Goal: Information Seeking & Learning: Learn about a topic

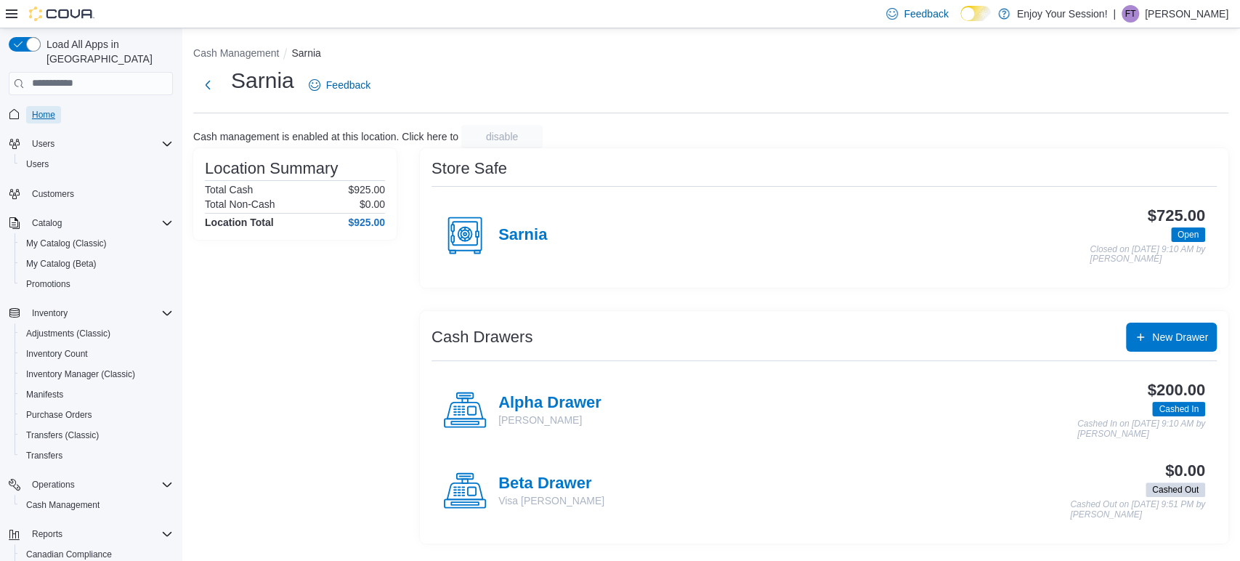
click at [47, 109] on span "Home" at bounding box center [43, 115] width 23 height 12
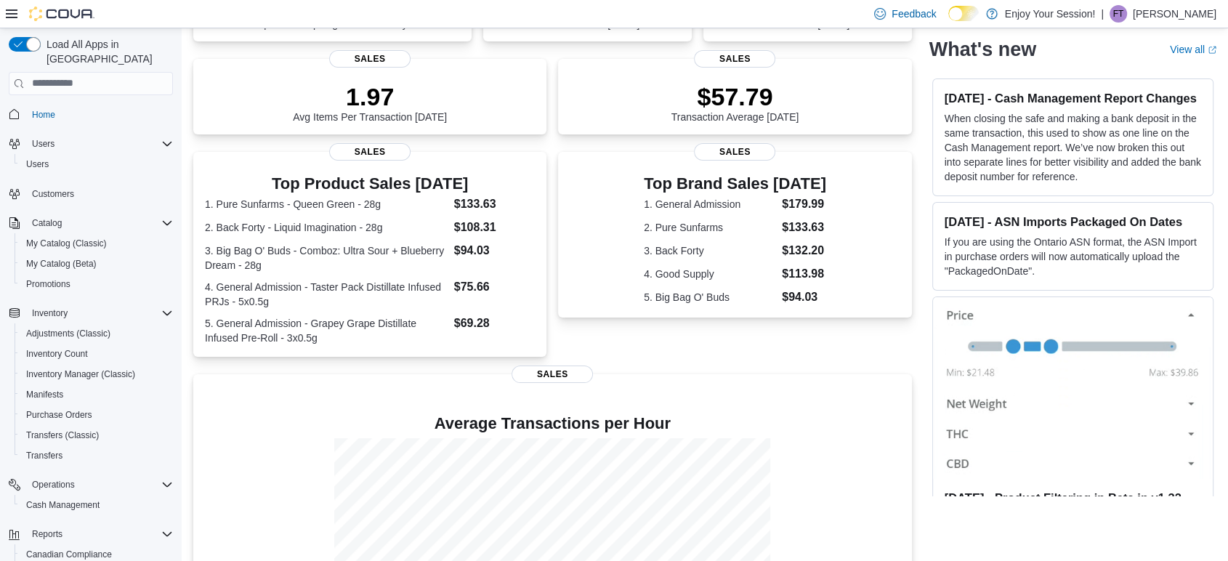
scroll to position [299, 0]
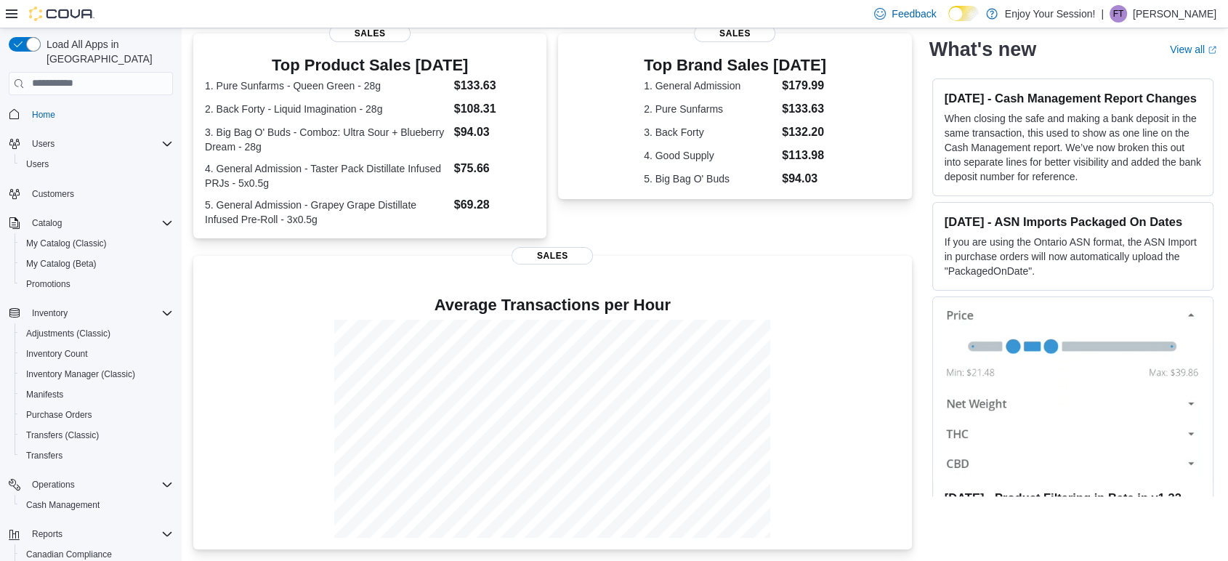
drag, startPoint x: 594, startPoint y: 219, endPoint x: 614, endPoint y: 217, distance: 19.8
click at [614, 217] on div "Top Brand Sales [DATE] 1. General Admission $179.99 2. Pure Sunfarms $133.63 3.…" at bounding box center [734, 135] width 353 height 205
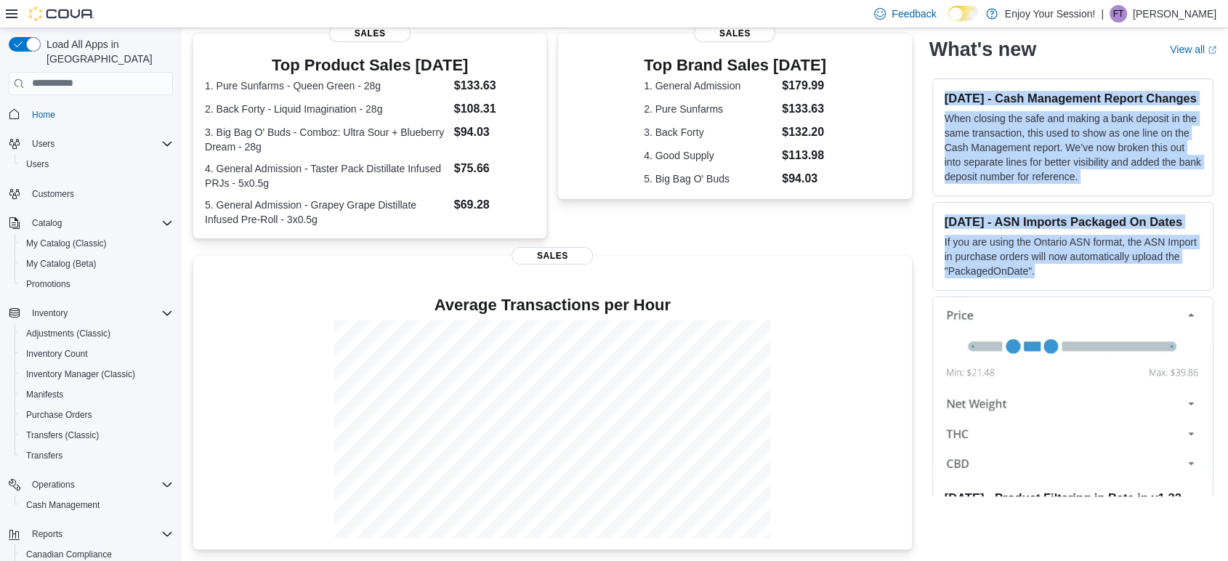
drag, startPoint x: 1089, startPoint y: 298, endPoint x: 953, endPoint y: 97, distance: 242.8
click at [953, 97] on div "[DATE] - Cash Management Report Changes When closing the safe and making a bank…" at bounding box center [1072, 286] width 287 height 421
click at [958, 146] on p "When closing the safe and making a bank deposit in the same transaction, this u…" at bounding box center [1073, 147] width 256 height 73
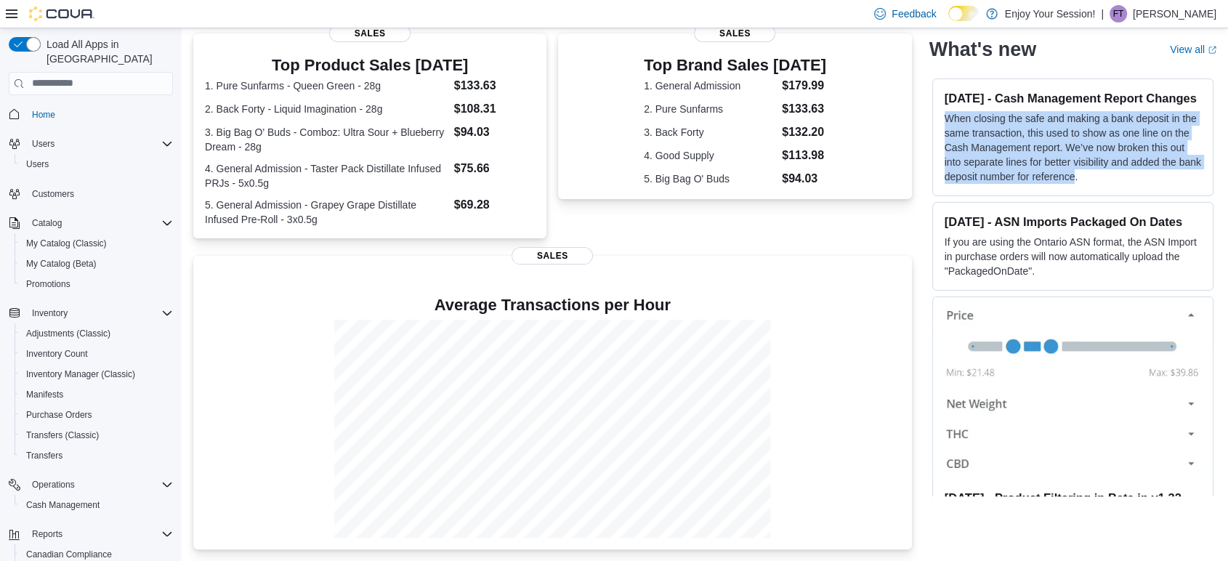
drag, startPoint x: 950, startPoint y: 132, endPoint x: 1123, endPoint y: 190, distance: 182.0
click at [1123, 190] on div "[DATE] - Cash Management Report Changes When closing the safe and making a bank…" at bounding box center [1072, 137] width 281 height 118
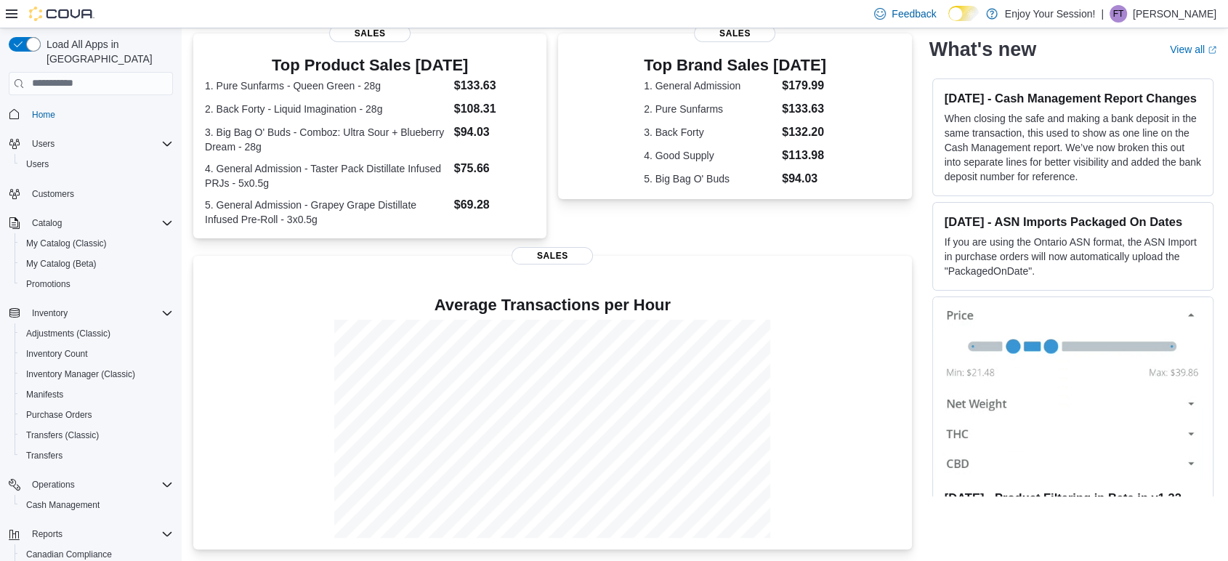
click at [1132, 184] on p "When closing the safe and making a bank deposit in the same transaction, this u…" at bounding box center [1073, 147] width 256 height 73
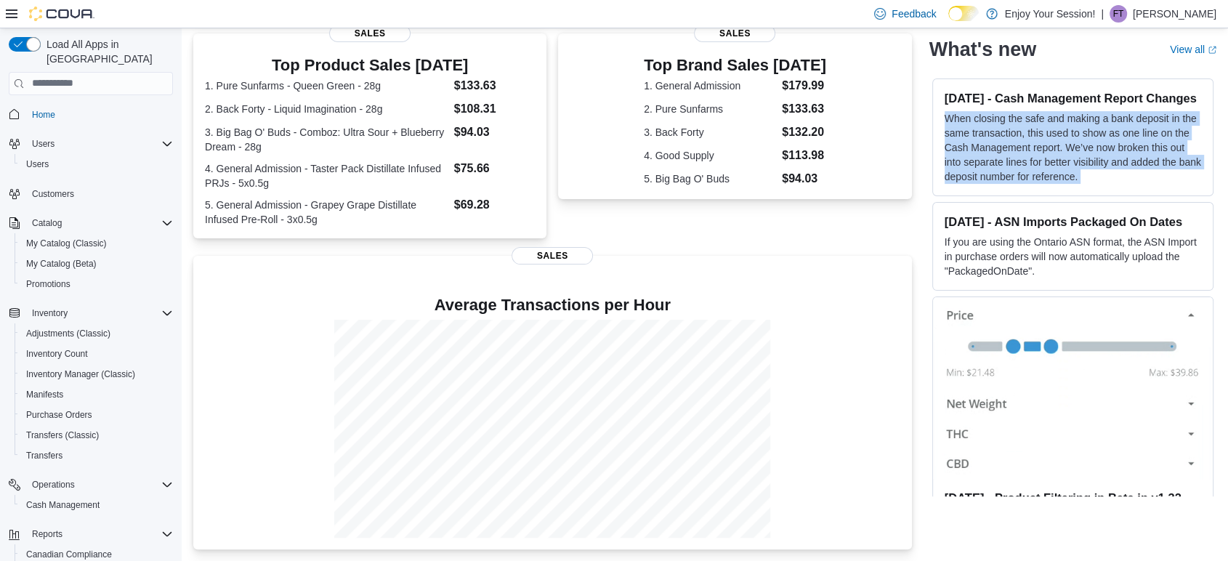
drag, startPoint x: 1132, startPoint y: 191, endPoint x: 961, endPoint y: 133, distance: 181.1
click at [961, 133] on p "When closing the safe and making a bank deposit in the same transaction, this u…" at bounding box center [1073, 147] width 256 height 73
click at [1013, 144] on p "When closing the safe and making a bank deposit in the same transaction, this u…" at bounding box center [1073, 147] width 256 height 73
drag, startPoint x: 954, startPoint y: 132, endPoint x: 1141, endPoint y: 190, distance: 195.8
click at [1141, 184] on p "When closing the safe and making a bank deposit in the same transaction, this u…" at bounding box center [1073, 147] width 256 height 73
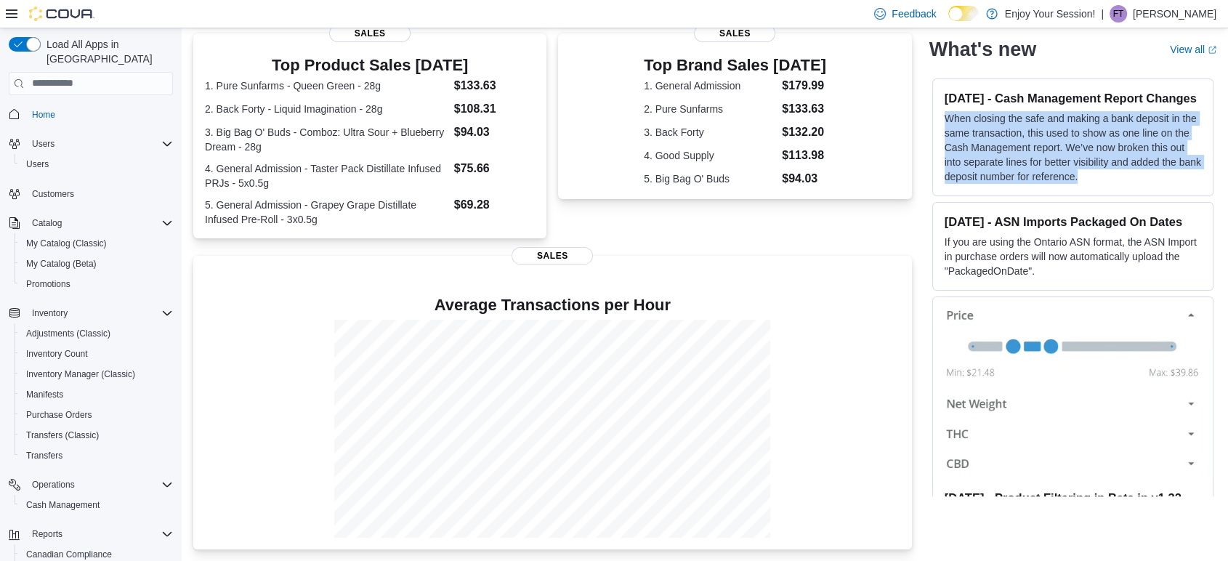
click at [1123, 184] on p "When closing the safe and making a bank deposit in the same transaction, this u…" at bounding box center [1073, 147] width 256 height 73
click at [1130, 184] on p "When closing the safe and making a bank deposit in the same transaction, this u…" at bounding box center [1073, 147] width 256 height 73
drag, startPoint x: 1122, startPoint y: 190, endPoint x: 950, endPoint y: 132, distance: 181.3
click at [942, 132] on div "[DATE] - Cash Management Report Changes When closing the safe and making a bank…" at bounding box center [1072, 137] width 281 height 118
click at [1001, 136] on p "When closing the safe and making a bank deposit in the same transaction, this u…" at bounding box center [1073, 147] width 256 height 73
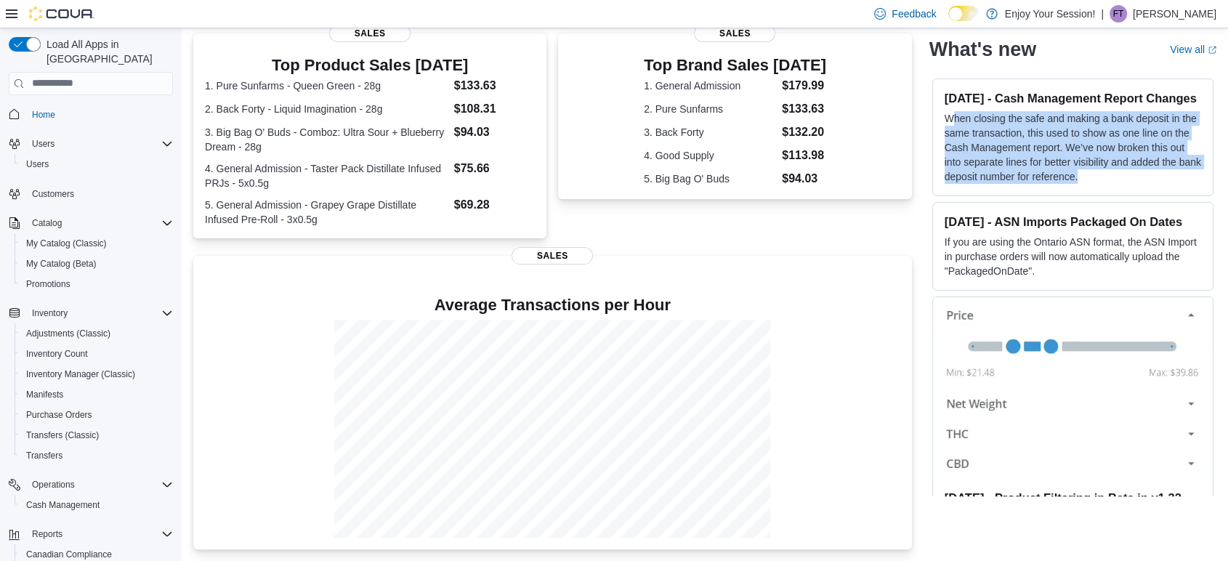
drag, startPoint x: 1130, startPoint y: 195, endPoint x: 962, endPoint y: 137, distance: 177.4
click at [962, 137] on p "When closing the safe and making a bank deposit in the same transaction, this u…" at bounding box center [1073, 147] width 256 height 73
click at [965, 137] on p "When closing the safe and making a bank deposit in the same transaction, this u…" at bounding box center [1073, 147] width 256 height 73
click at [961, 137] on p "When closing the safe and making a bank deposit in the same transaction, this u…" at bounding box center [1073, 147] width 256 height 73
drag, startPoint x: 953, startPoint y: 126, endPoint x: 1136, endPoint y: 191, distance: 194.2
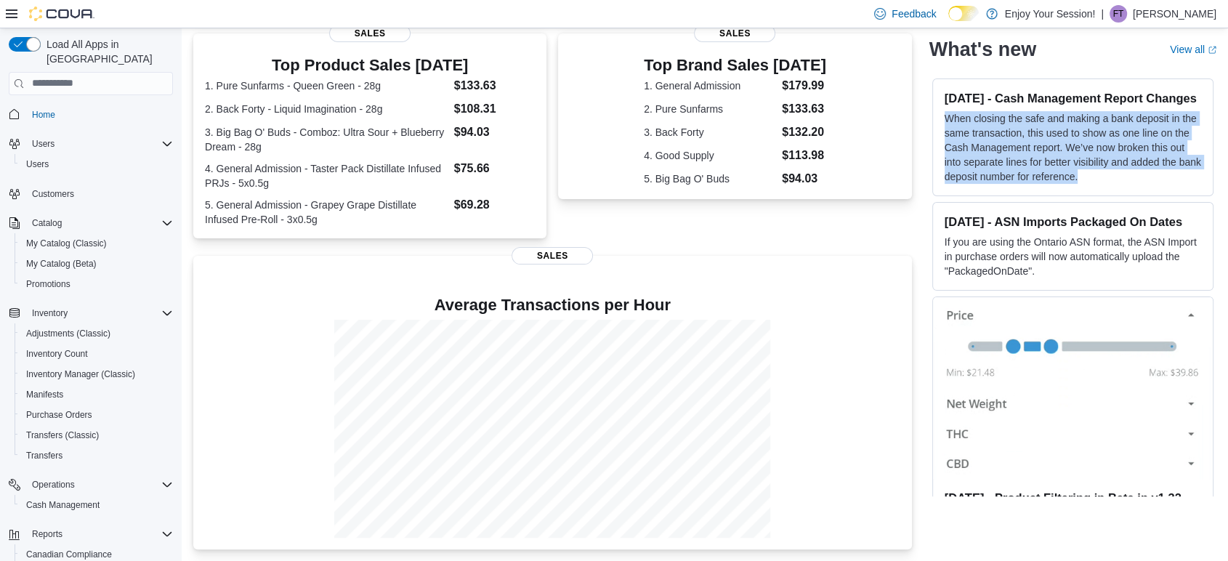
click at [1136, 184] on p "When closing the safe and making a bank deposit in the same transaction, this u…" at bounding box center [1073, 147] width 256 height 73
click at [1122, 184] on p "When closing the safe and making a bank deposit in the same transaction, this u…" at bounding box center [1073, 147] width 256 height 73
drag, startPoint x: 1125, startPoint y: 191, endPoint x: 945, endPoint y: 129, distance: 189.8
click at [945, 129] on div "[DATE] - Cash Management Report Changes When closing the safe and making a bank…" at bounding box center [1072, 137] width 281 height 118
click at [1030, 154] on p "When closing the safe and making a bank deposit in the same transaction, this u…" at bounding box center [1073, 147] width 256 height 73
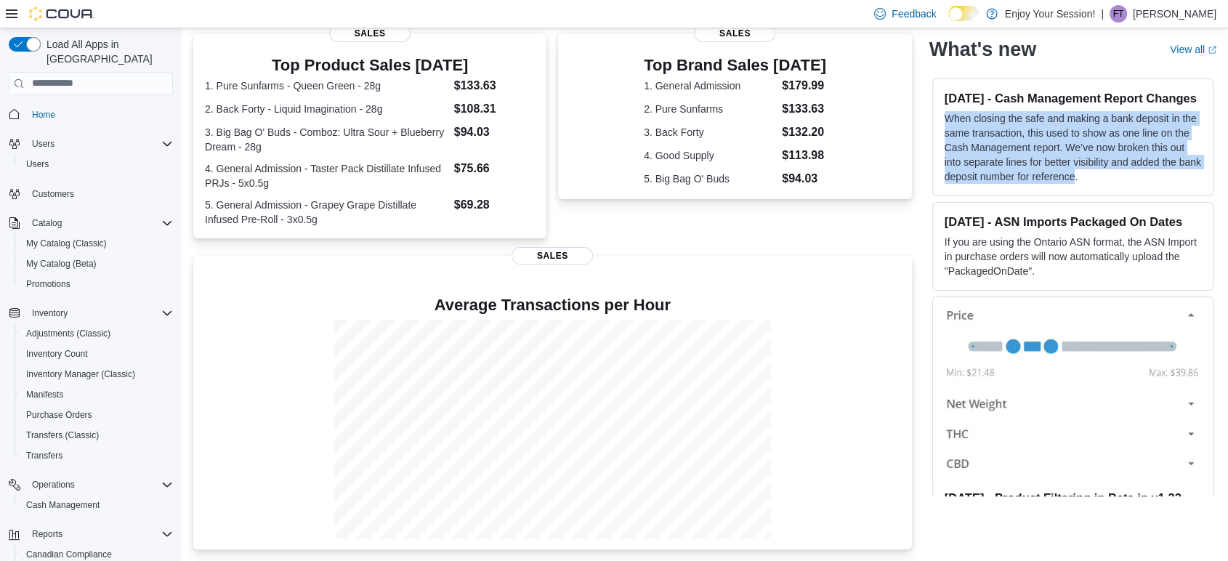
click at [1012, 138] on p "When closing the safe and making a bank deposit in the same transaction, this u…" at bounding box center [1073, 147] width 256 height 73
drag, startPoint x: 1003, startPoint y: 109, endPoint x: 946, endPoint y: 99, distance: 58.3
click at [945, 100] on div "[DATE] - Cash Management Report Changes When closing the safe and making a bank…" at bounding box center [1072, 137] width 281 height 118
click at [1000, 105] on h3 "[DATE] - Cash Management Report Changes" at bounding box center [1073, 98] width 256 height 15
drag, startPoint x: 1006, startPoint y: 112, endPoint x: 956, endPoint y: 95, distance: 52.8
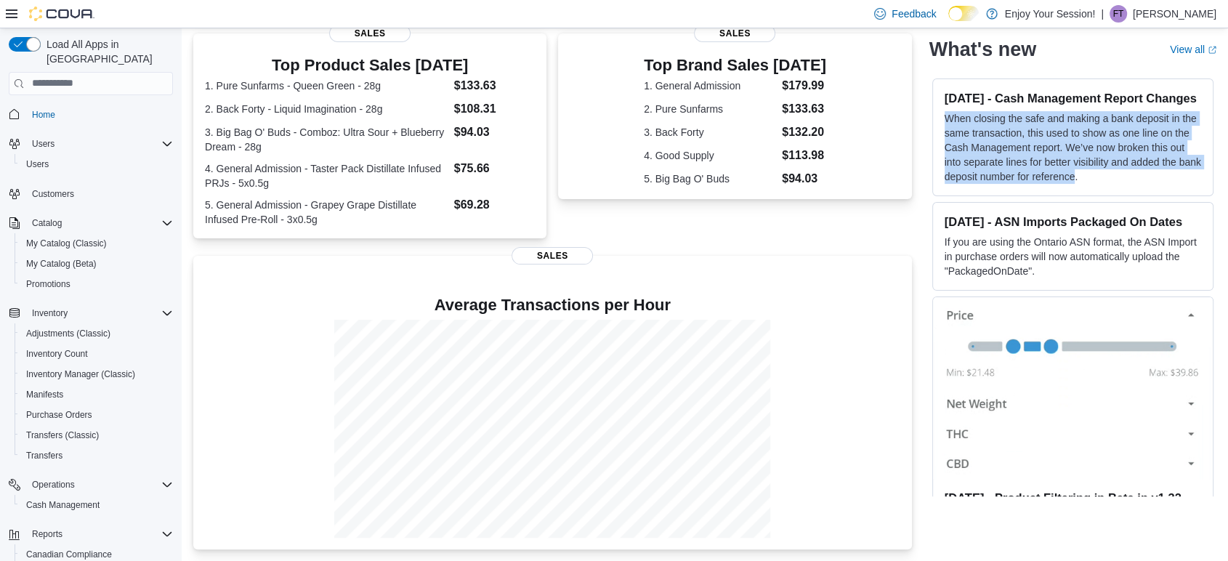
click at [956, 95] on h3 "[DATE] - Cash Management Report Changes" at bounding box center [1073, 98] width 256 height 15
click at [971, 101] on h3 "[DATE] - Cash Management Report Changes" at bounding box center [1073, 98] width 256 height 15
drag, startPoint x: 953, startPoint y: 130, endPoint x: 1126, endPoint y: 193, distance: 183.9
click at [1126, 184] on p "When closing the safe and making a bank deposit in the same transaction, this u…" at bounding box center [1073, 147] width 256 height 73
click at [1115, 184] on p "When closing the safe and making a bank deposit in the same transaction, this u…" at bounding box center [1073, 147] width 256 height 73
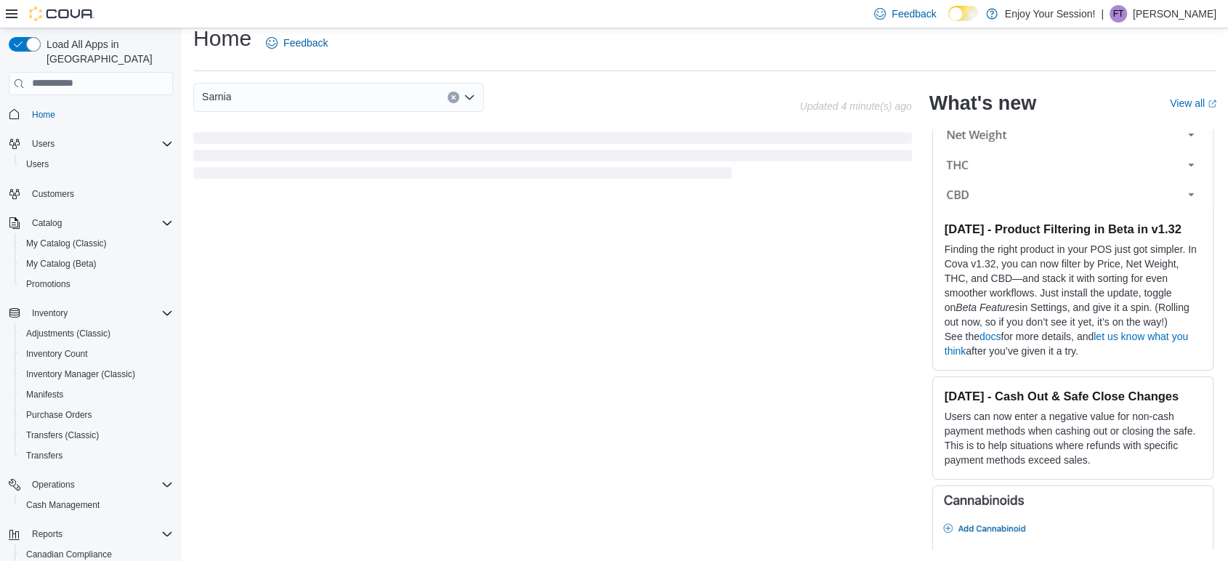
scroll to position [272, 0]
